Goal: Navigation & Orientation: Go to known website

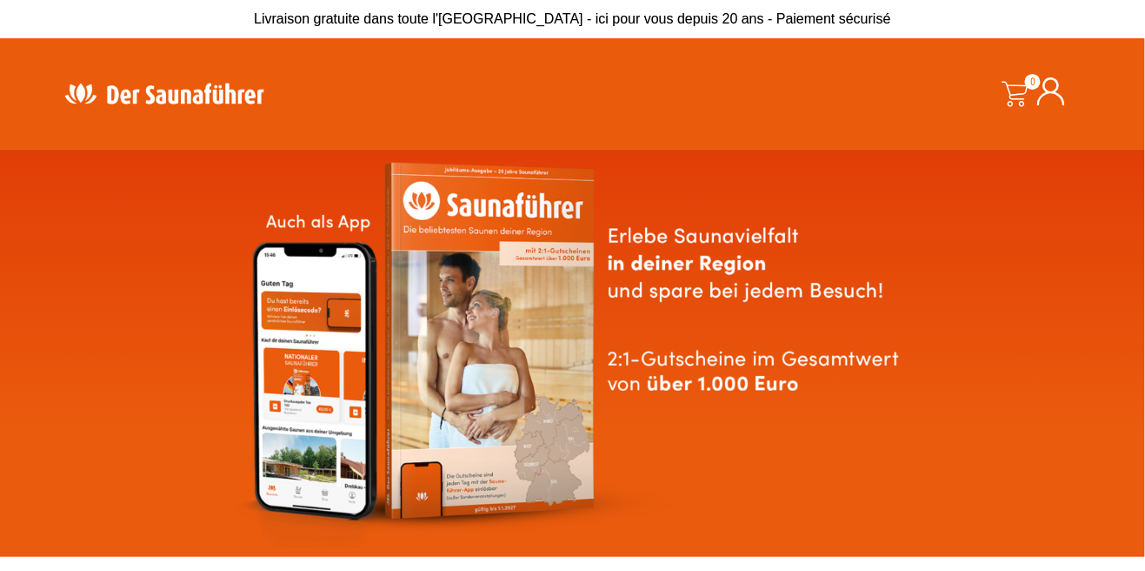
click at [1046, 97] on icon at bounding box center [1052, 91] width 28 height 28
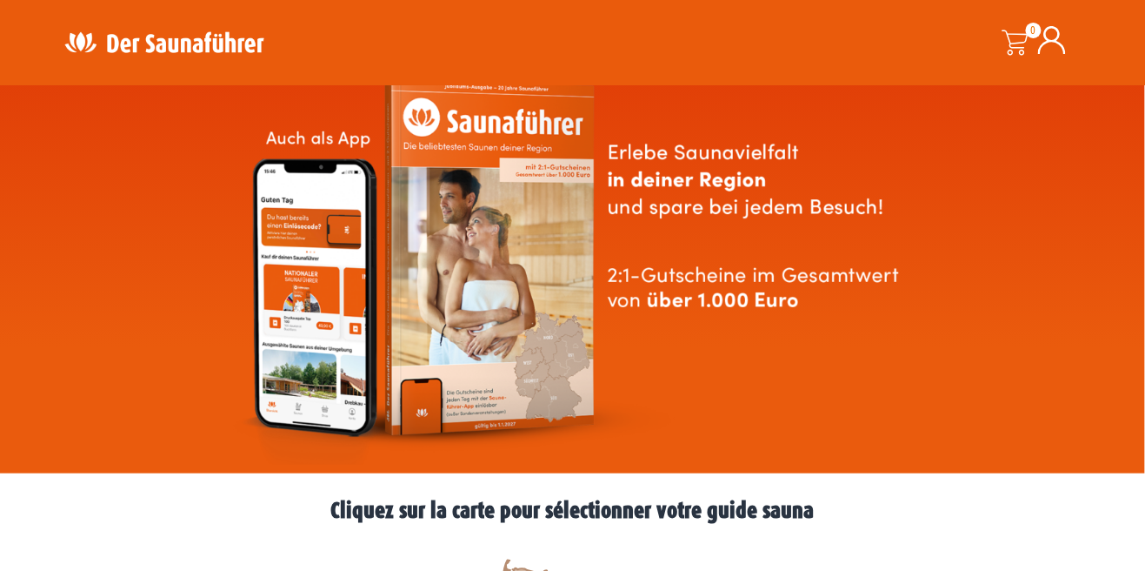
scroll to position [259, 0]
